Goal: Ask a question

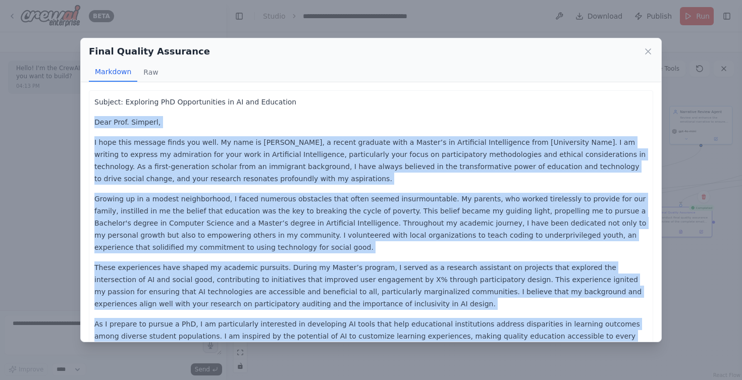
click at [186, 123] on p "Dear Prof. Simperl," at bounding box center [370, 122] width 553 height 12
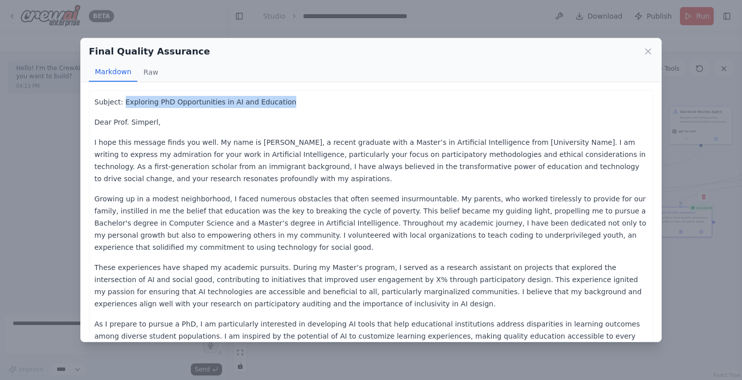
drag, startPoint x: 123, startPoint y: 102, endPoint x: 281, endPoint y: 105, distance: 157.9
click at [281, 105] on p "Subject: Exploring PhD Opportunities in AI and Education" at bounding box center [370, 102] width 553 height 12
